Goal: Task Accomplishment & Management: Manage account settings

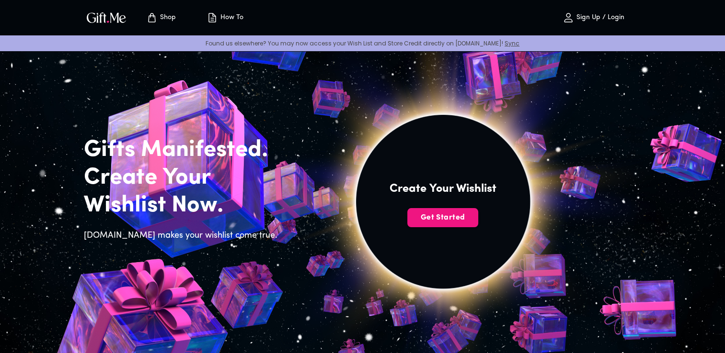
click at [658, 41] on p "Found us elsewhere? You may now access your Wish List and Store Credit directly…" at bounding box center [362, 43] width 709 height 8
click at [459, 210] on button "Get Started" at bounding box center [442, 217] width 71 height 19
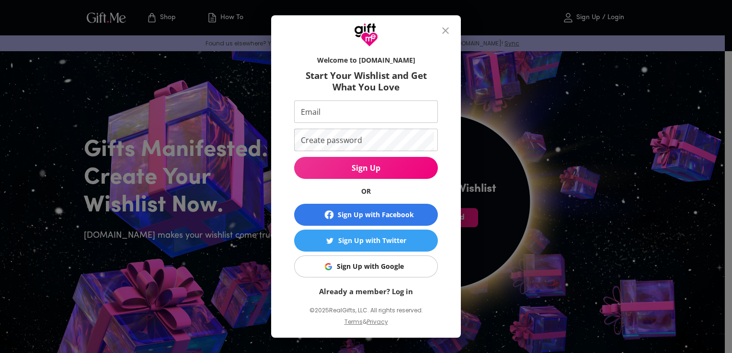
click at [371, 270] on div "Sign Up with Google" at bounding box center [370, 266] width 67 height 11
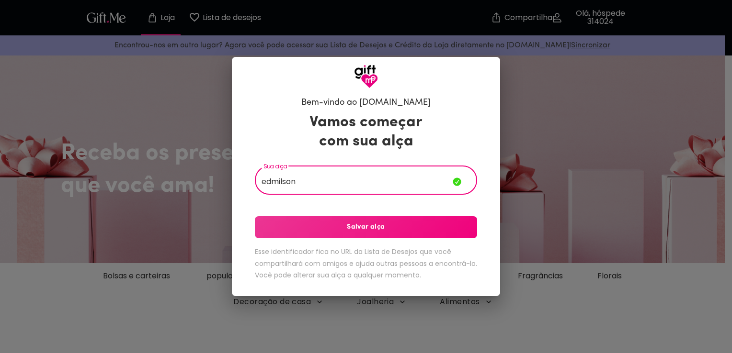
type input "edmilson"
click at [393, 221] on button "Salvar alça" at bounding box center [366, 227] width 222 height 22
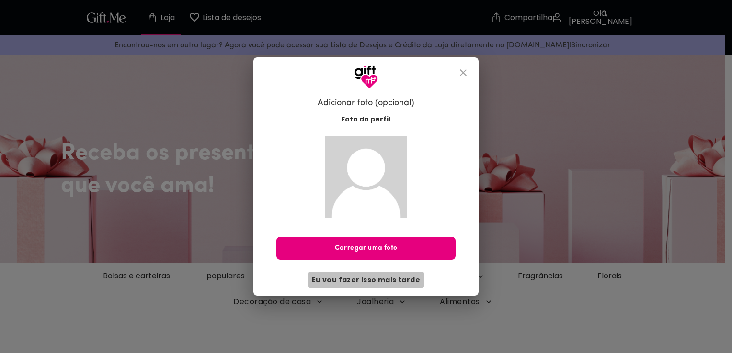
click at [395, 275] on span "Eu vou fazer isso mais tarde" at bounding box center [366, 280] width 108 height 11
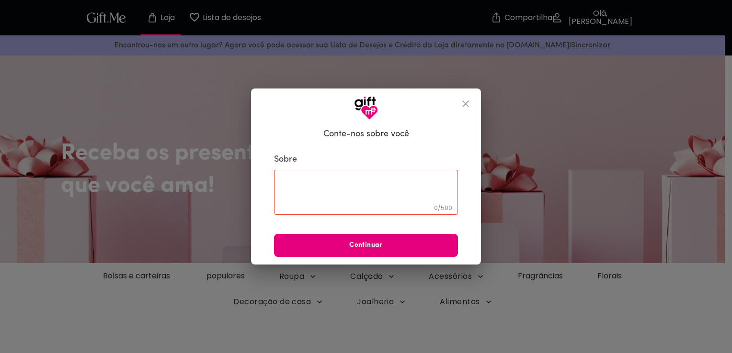
click at [465, 102] on icon "fechar" at bounding box center [465, 103] width 11 height 11
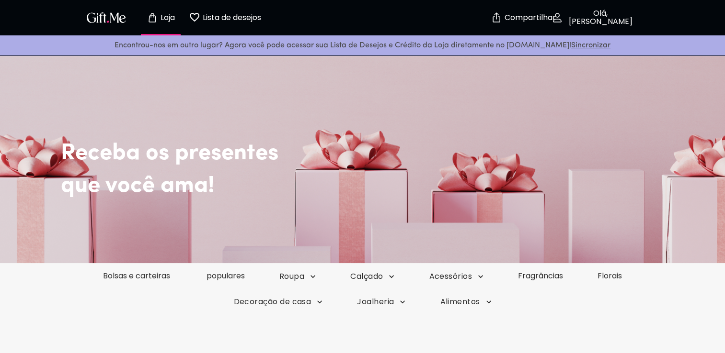
click at [244, 19] on p "Lista de desejos" at bounding box center [230, 17] width 61 height 12
